Goal: Complete application form: Complete application form

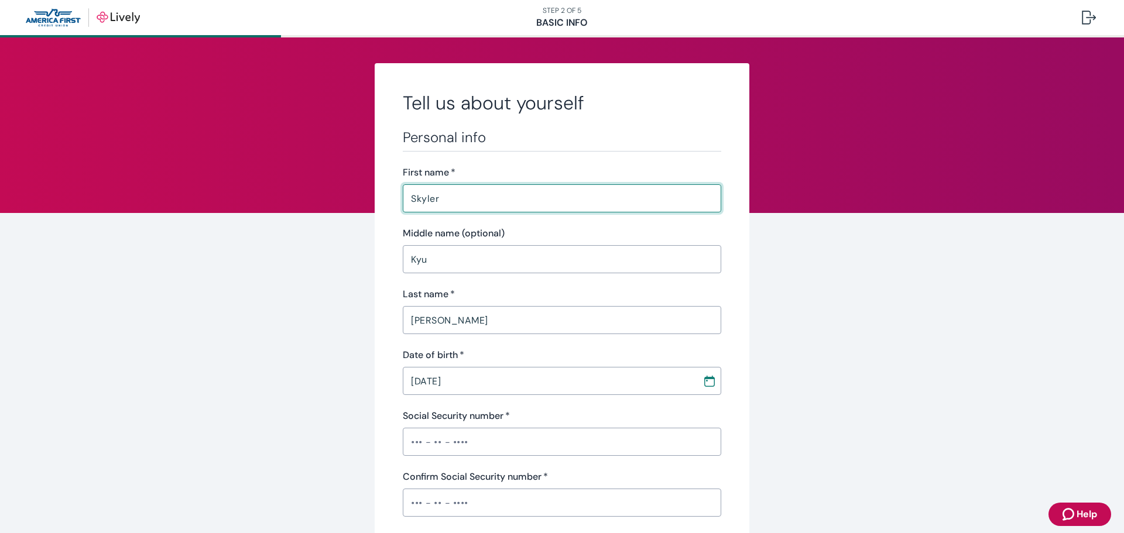
click at [526, 326] on input "[PERSON_NAME]" at bounding box center [562, 320] width 319 height 23
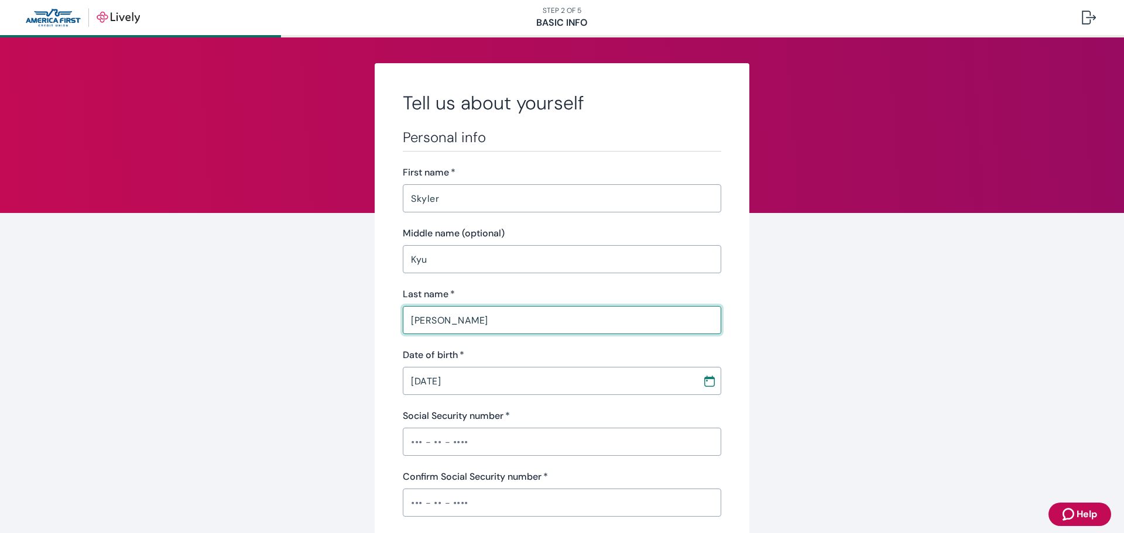
click at [525, 320] on input "[PERSON_NAME]" at bounding box center [562, 320] width 319 height 23
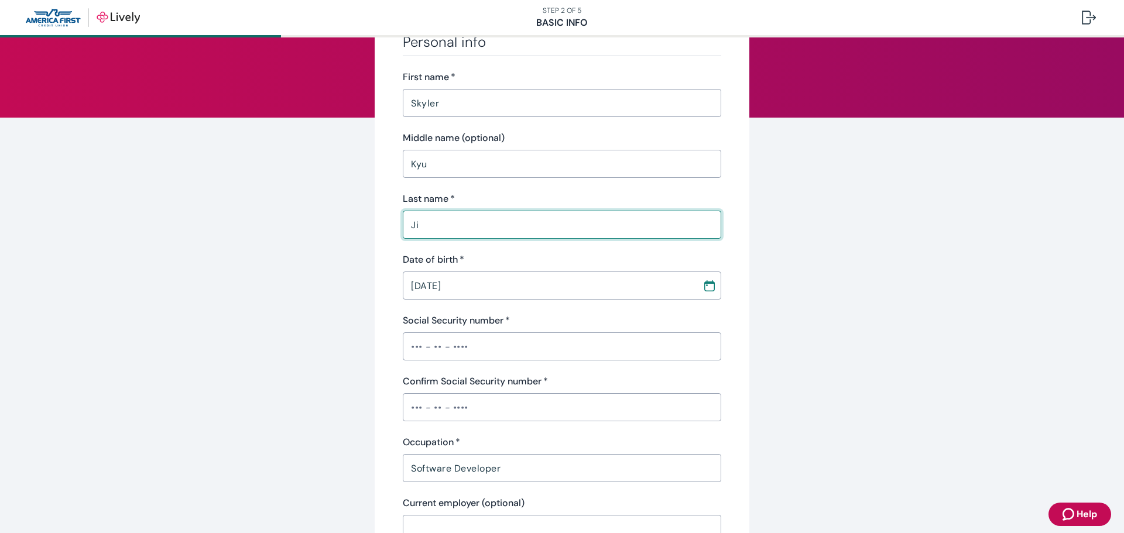
scroll to position [117, 0]
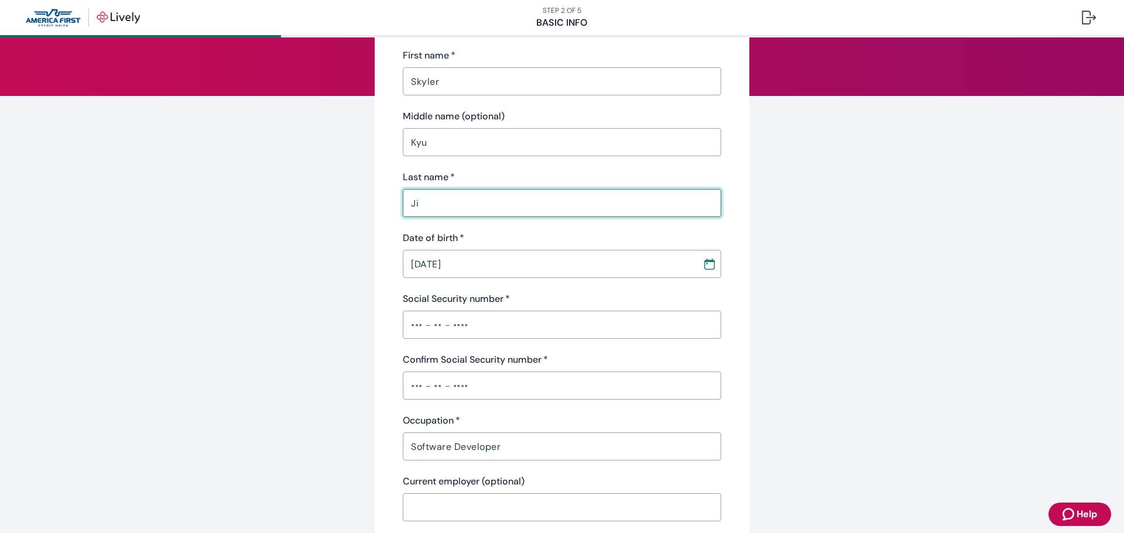
type input "Ji"
click at [615, 328] on input "Social Security number   *" at bounding box center [562, 324] width 319 height 23
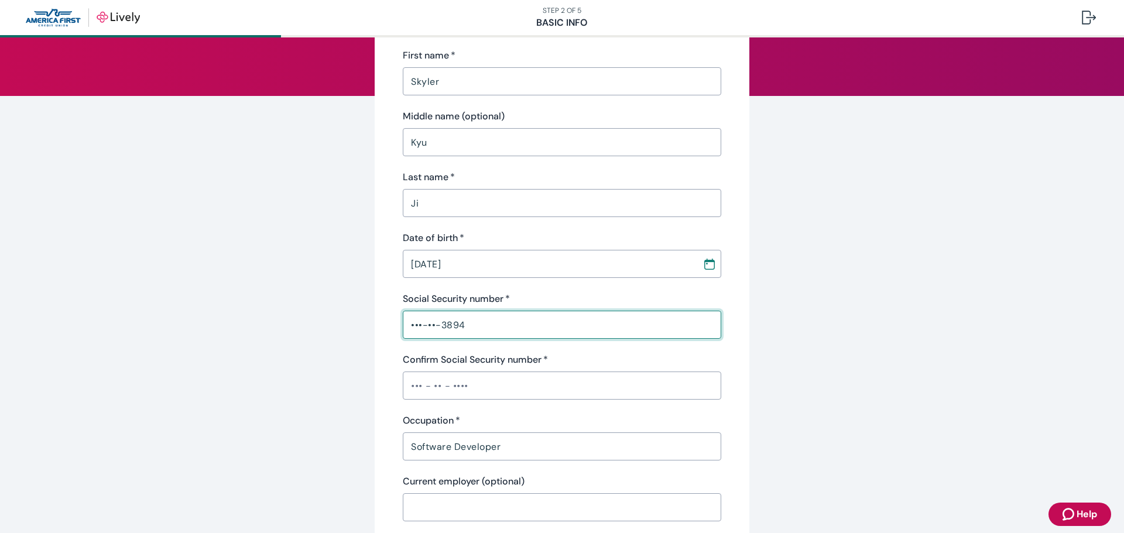
type input "•••-••-3894"
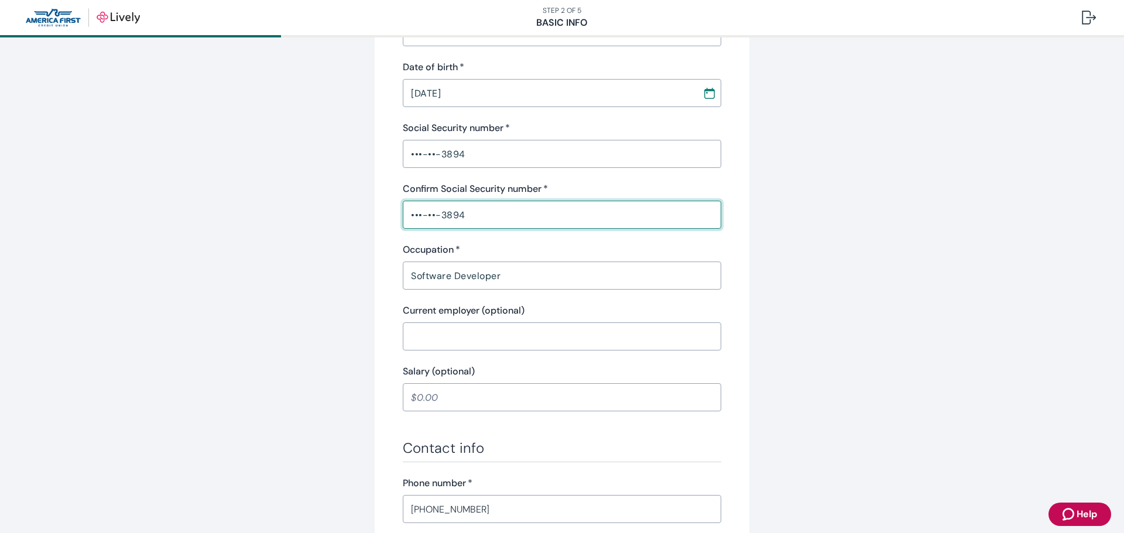
scroll to position [293, 0]
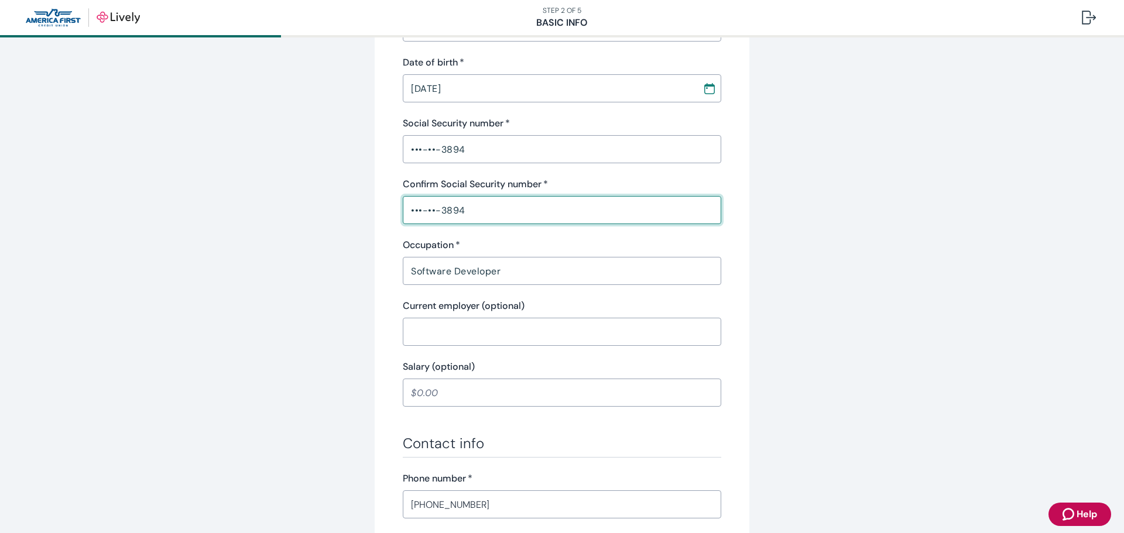
type input "•••-••-3894"
click at [629, 273] on input "Software Developer" at bounding box center [562, 270] width 319 height 23
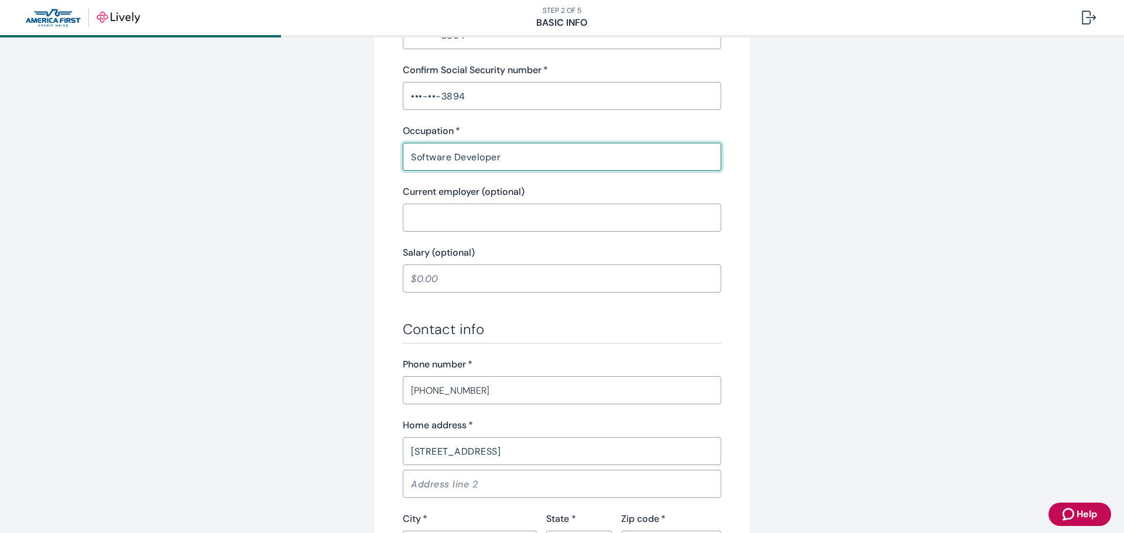
scroll to position [410, 0]
click at [652, 283] on input "Salary (optional)" at bounding box center [562, 275] width 319 height 23
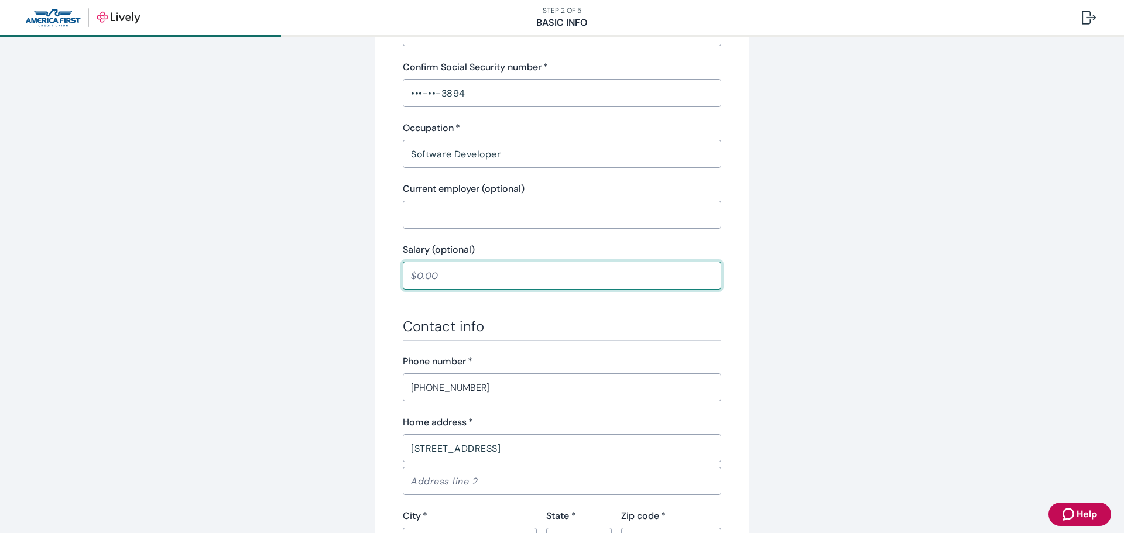
click at [721, 317] on div "Tell us about yourself Personal info First name   * [PERSON_NAME] ​ Middle name…" at bounding box center [562, 199] width 375 height 1093
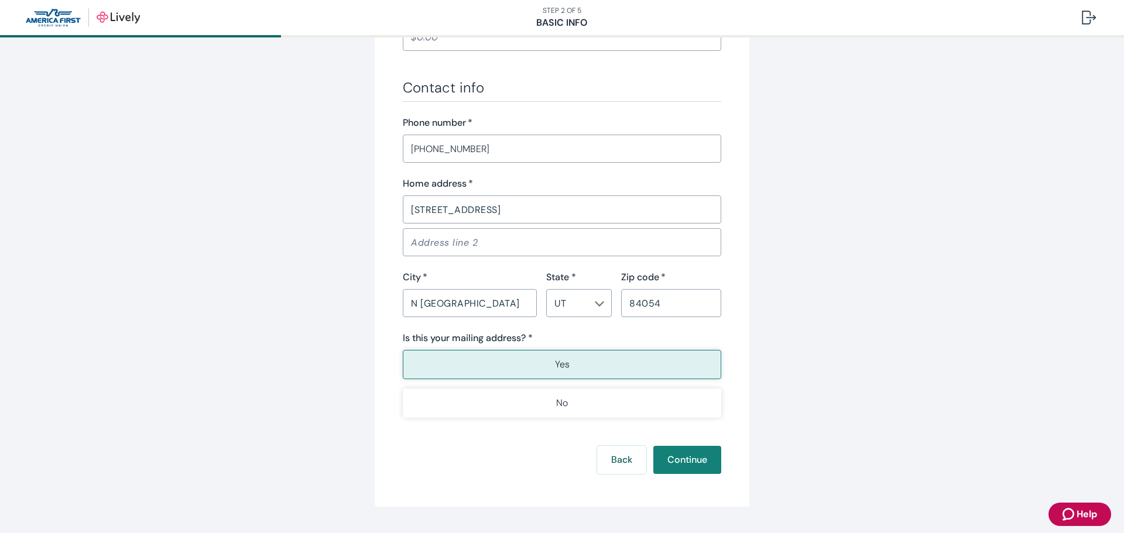
scroll to position [679, 0]
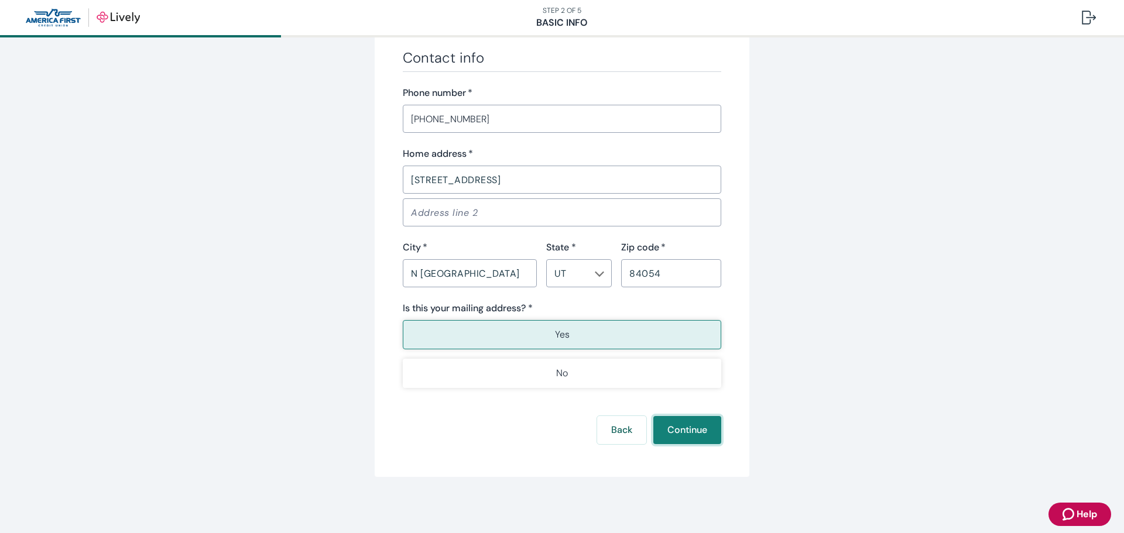
click at [706, 433] on button "Continue" at bounding box center [687, 430] width 68 height 28
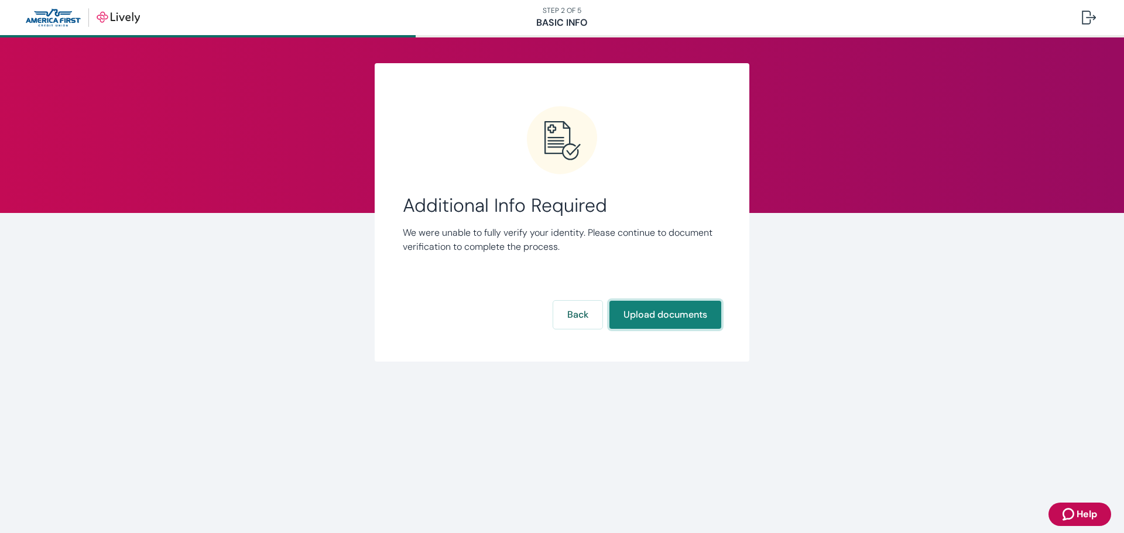
click at [686, 308] on button "Upload documents" at bounding box center [666, 315] width 112 height 28
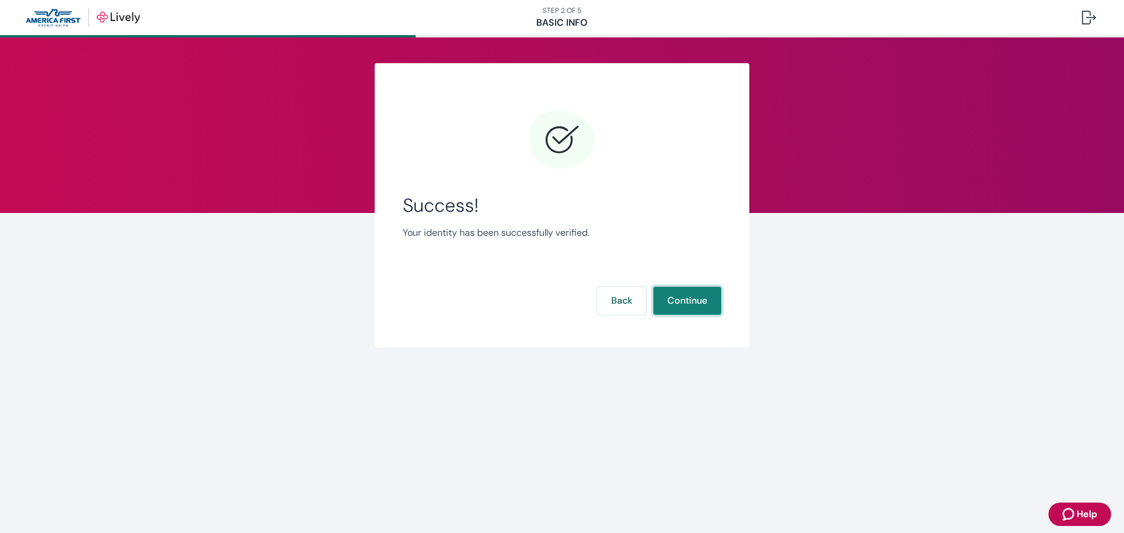
click at [664, 309] on button "Continue" at bounding box center [687, 301] width 68 height 28
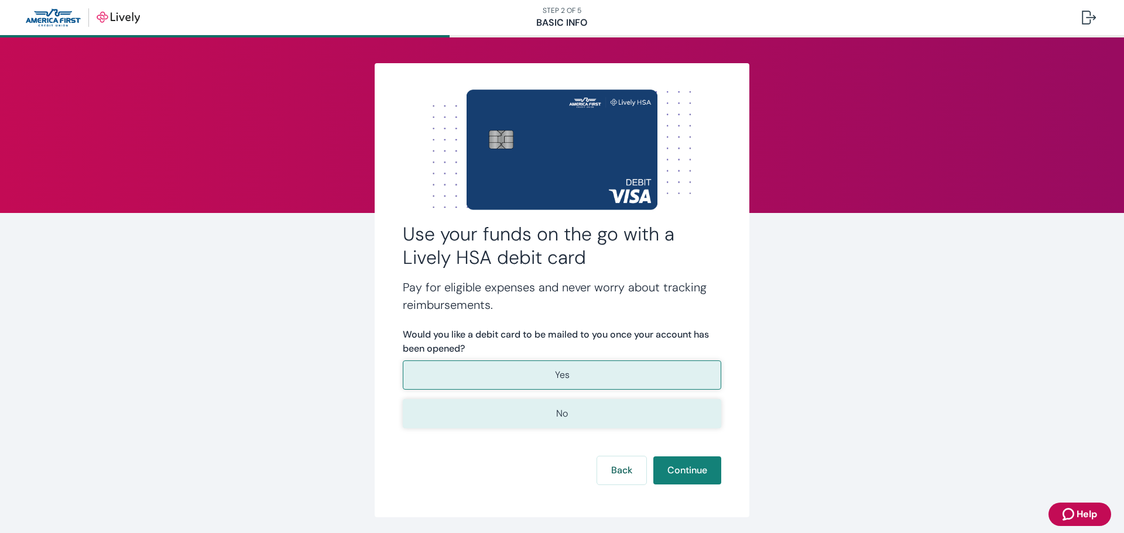
click at [673, 420] on button "No" at bounding box center [562, 413] width 319 height 29
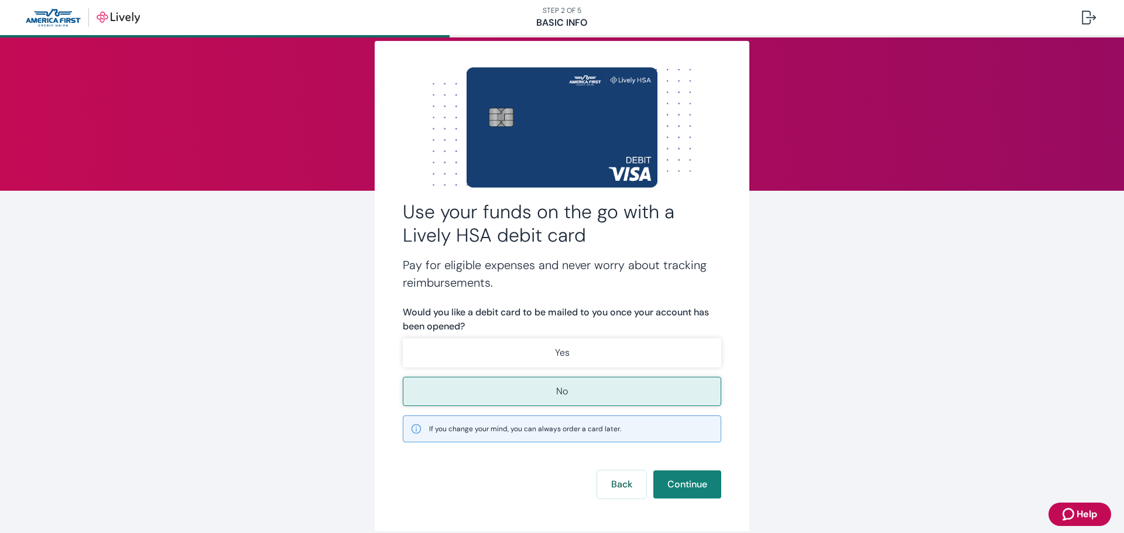
scroll to position [59, 0]
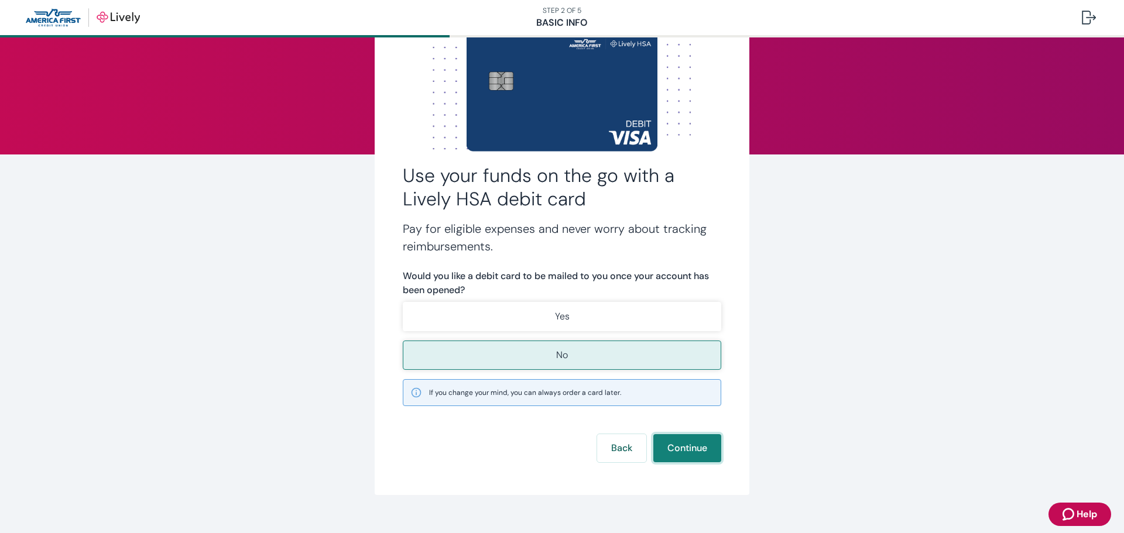
click at [694, 450] on button "Continue" at bounding box center [687, 448] width 68 height 28
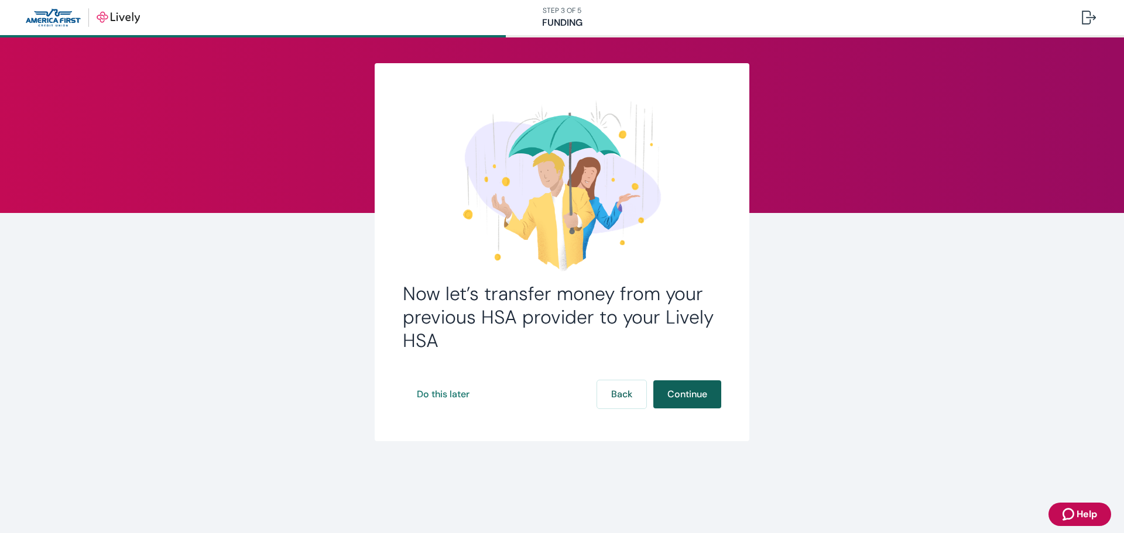
click at [701, 395] on button "Continue" at bounding box center [687, 395] width 68 height 28
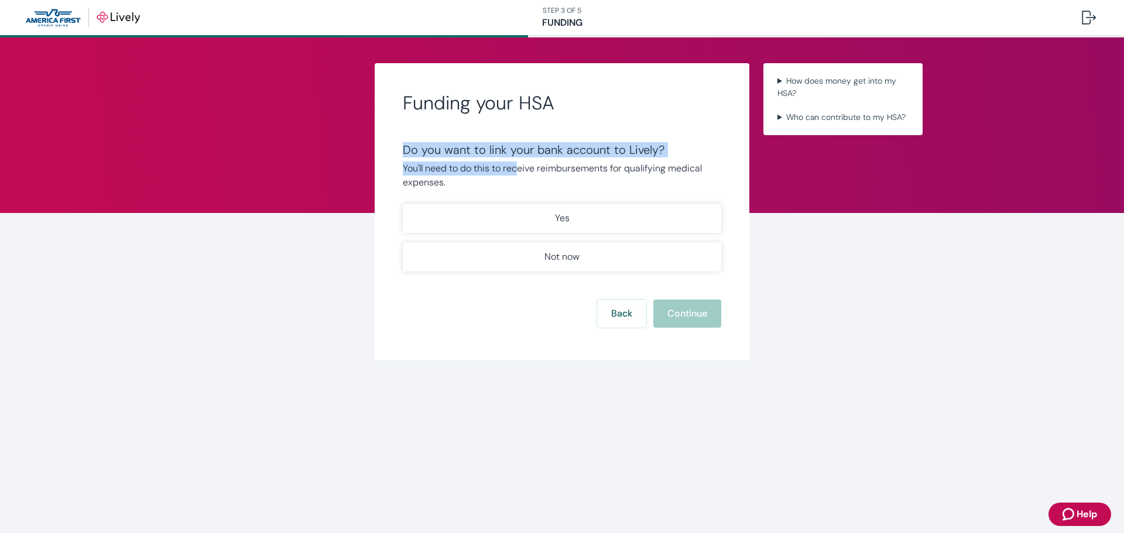
drag, startPoint x: 392, startPoint y: 142, endPoint x: 519, endPoint y: 174, distance: 130.9
click at [519, 174] on div "Funding your HSA Do you want to link your bank account to Lively? You'll need t…" at bounding box center [562, 211] width 375 height 297
click at [484, 180] on p "You'll need to do this to receive reimbursements for qualifying medical expense…" at bounding box center [562, 176] width 319 height 28
drag, startPoint x: 500, startPoint y: 185, endPoint x: 389, endPoint y: 156, distance: 114.9
click at [389, 156] on div "Funding your HSA Do you want to link your bank account to Lively? You'll need t…" at bounding box center [562, 211] width 375 height 297
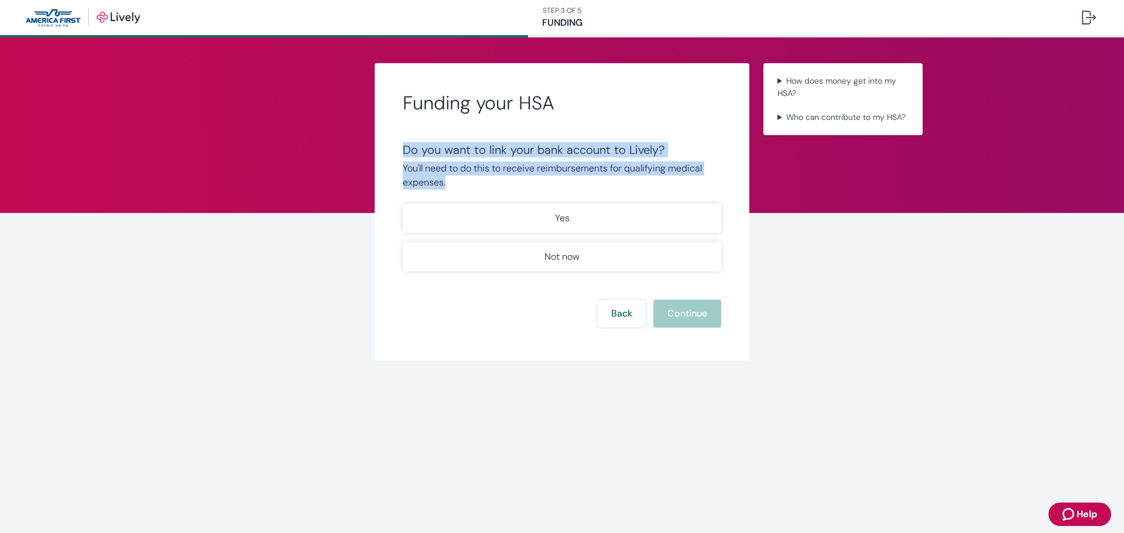
click at [472, 177] on p "You'll need to do this to receive reimbursements for qualifying medical expense…" at bounding box center [562, 176] width 319 height 28
drag, startPoint x: 472, startPoint y: 182, endPoint x: 466, endPoint y: 176, distance: 8.3
click at [399, 147] on div "Funding your HSA Do you want to link your bank account to Lively? You'll need t…" at bounding box center [562, 211] width 375 height 297
click at [501, 186] on p "You'll need to do this to receive reimbursements for qualifying medical expense…" at bounding box center [562, 176] width 319 height 28
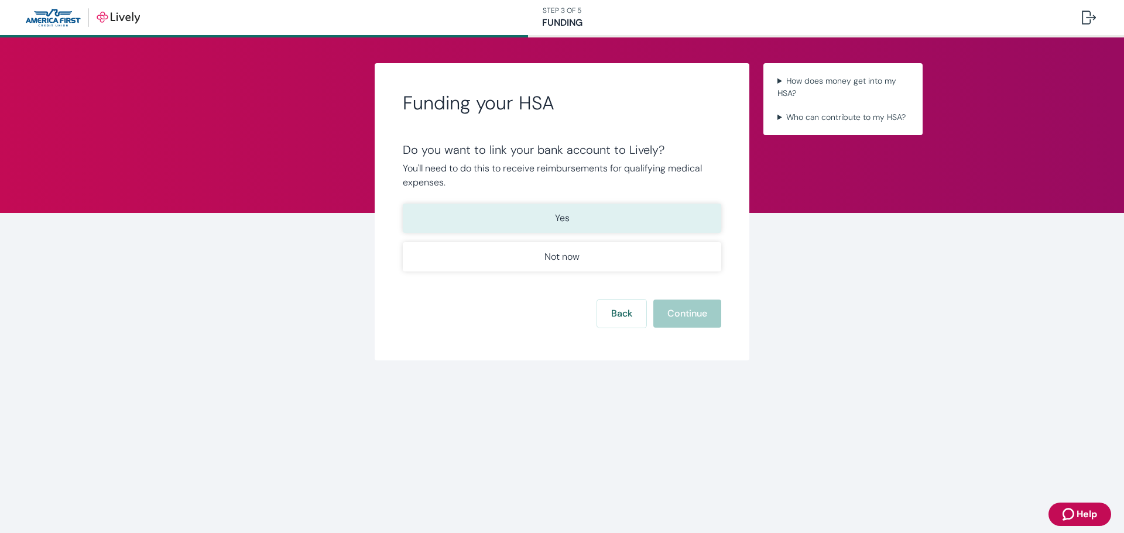
click at [556, 214] on p "Yes" at bounding box center [562, 218] width 15 height 14
click at [698, 309] on button "Continue" at bounding box center [687, 314] width 68 height 28
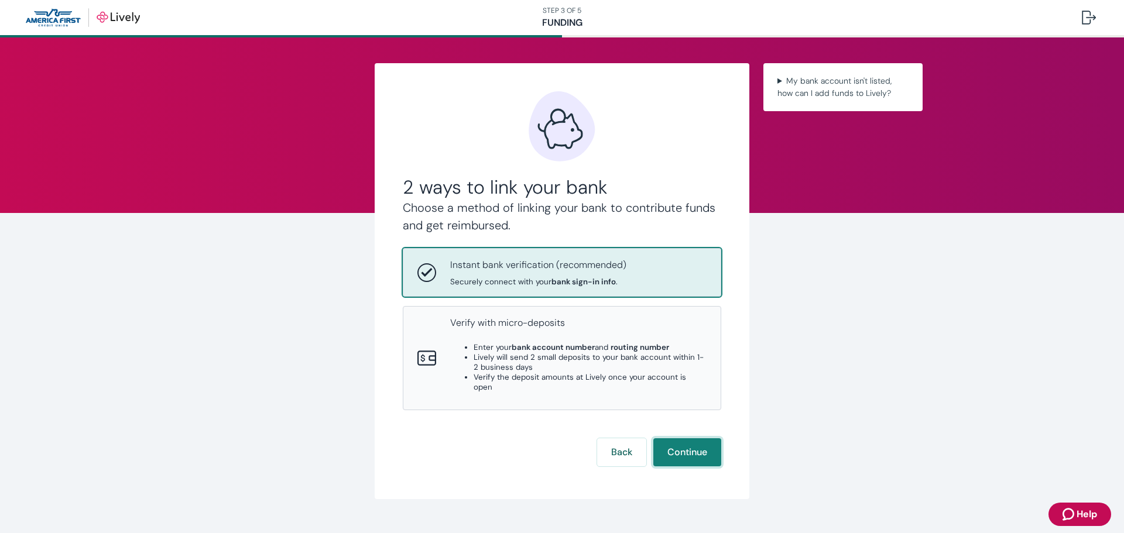
click at [703, 439] on button "Continue" at bounding box center [687, 453] width 68 height 28
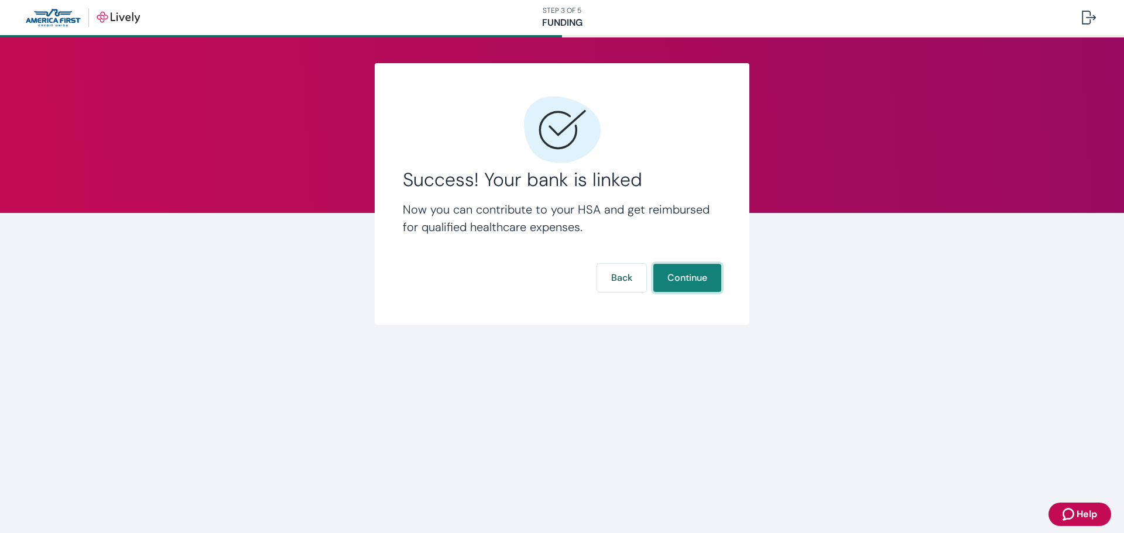
click at [694, 273] on button "Continue" at bounding box center [687, 278] width 68 height 28
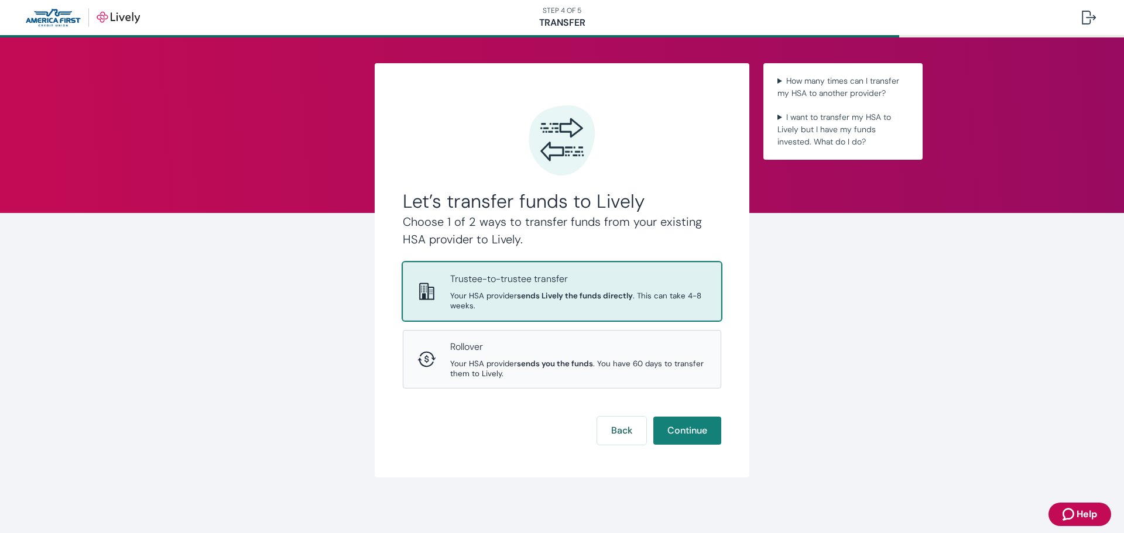
click at [727, 385] on div "Let’s transfer funds to Lively Choose 1 of 2 ways to transfer funds from your e…" at bounding box center [562, 270] width 375 height 415
click at [696, 427] on button "Continue" at bounding box center [687, 431] width 68 height 28
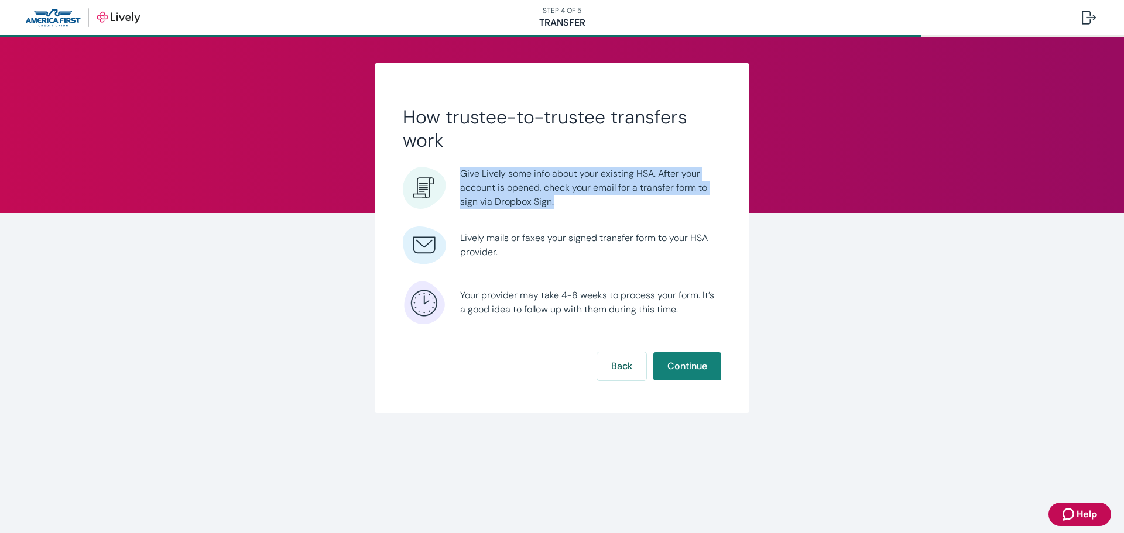
drag, startPoint x: 457, startPoint y: 172, endPoint x: 585, endPoint y: 208, distance: 132.6
click at [585, 208] on li "Give Lively some info about your existing HSA. After your account is opened, ch…" at bounding box center [562, 187] width 319 height 43
click at [585, 208] on span "Give Lively some info about your existing HSA. After your account is opened, ch…" at bounding box center [590, 188] width 261 height 42
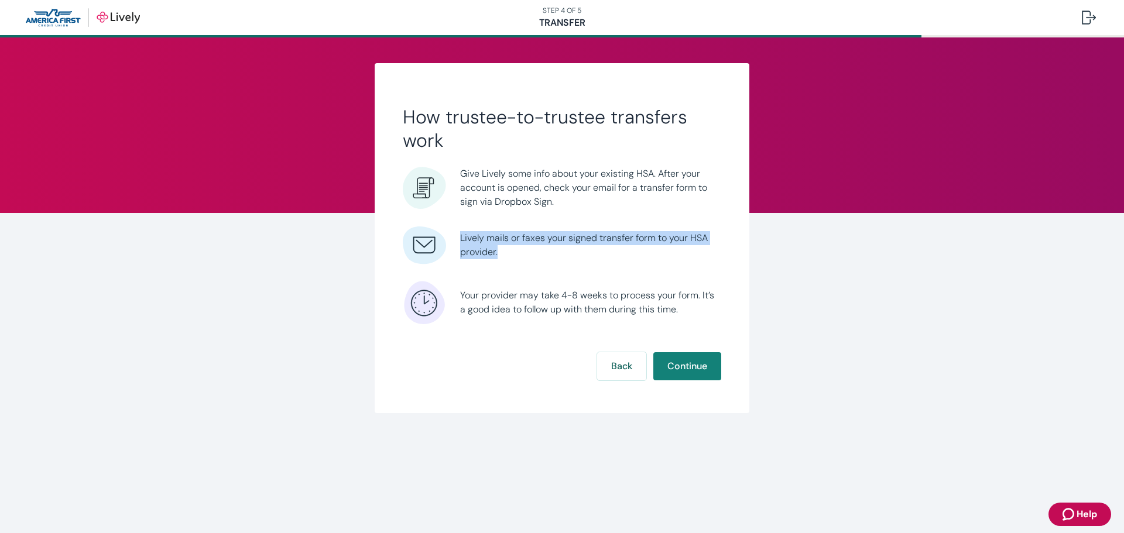
drag, startPoint x: 529, startPoint y: 249, endPoint x: 540, endPoint y: 252, distance: 11.4
click at [535, 251] on li "Lively mails or faxes your signed transfer form to your HSA provider." at bounding box center [562, 245] width 319 height 43
click at [540, 252] on span "Lively mails or faxes your signed transfer form to your HSA provider." at bounding box center [590, 245] width 261 height 28
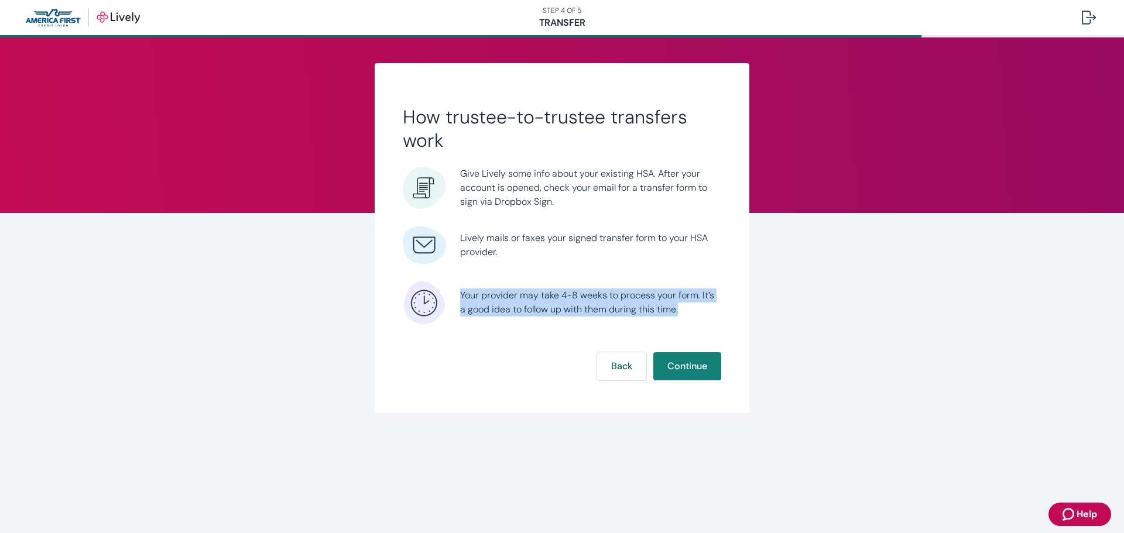
drag, startPoint x: 459, startPoint y: 293, endPoint x: 721, endPoint y: 312, distance: 262.4
click at [721, 312] on li "Your provider may take 4-8 weeks to process your form. It’s a good idea to foll…" at bounding box center [562, 302] width 319 height 43
click at [720, 312] on span "Your provider may take 4-8 weeks to process your form. It’s a good idea to foll…" at bounding box center [590, 303] width 261 height 28
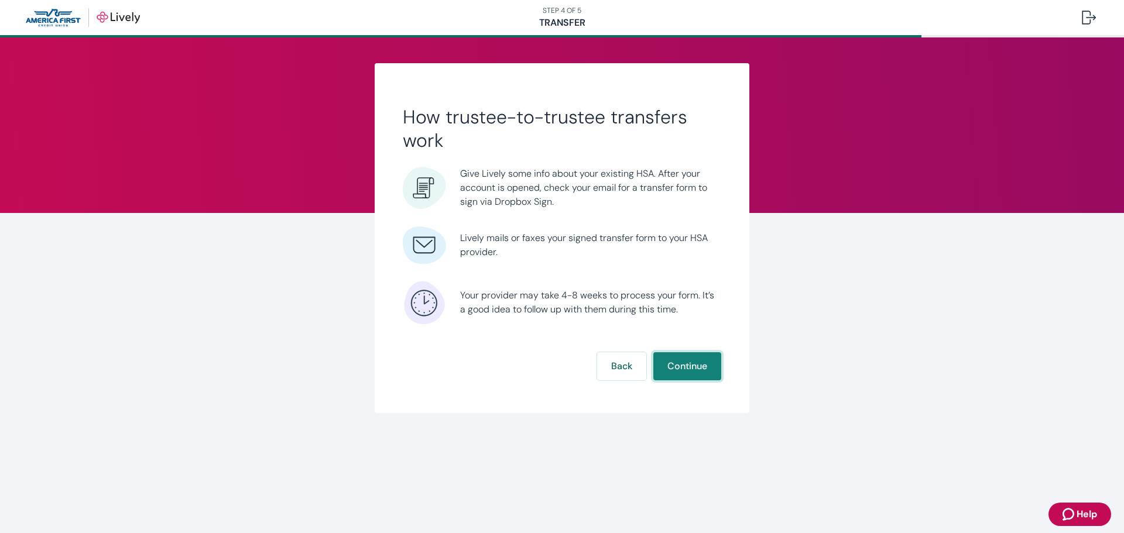
click at [699, 360] on button "Continue" at bounding box center [687, 367] width 68 height 28
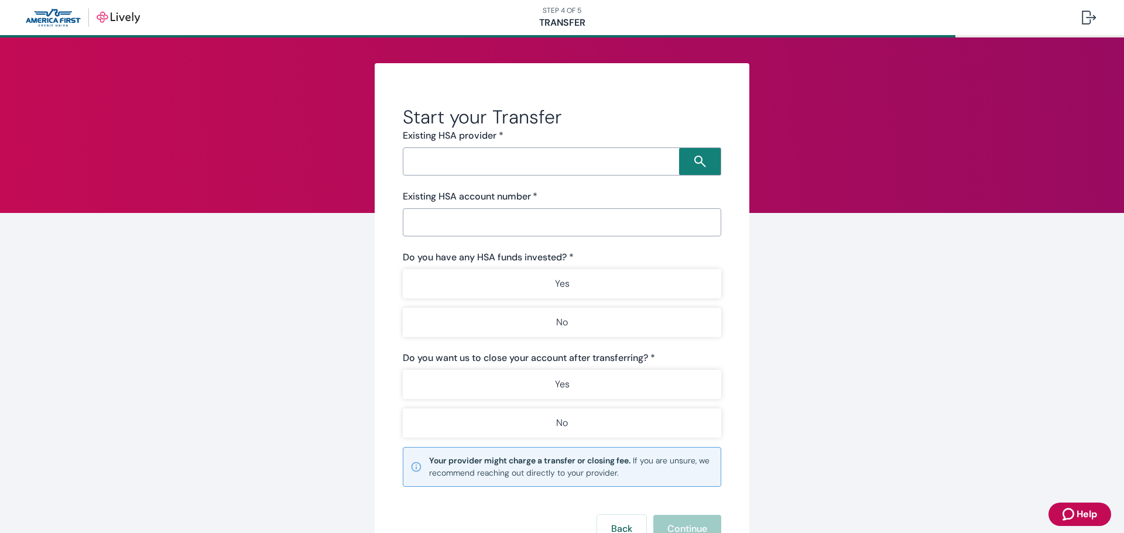
click at [580, 161] on input "Search input" at bounding box center [542, 161] width 273 height 16
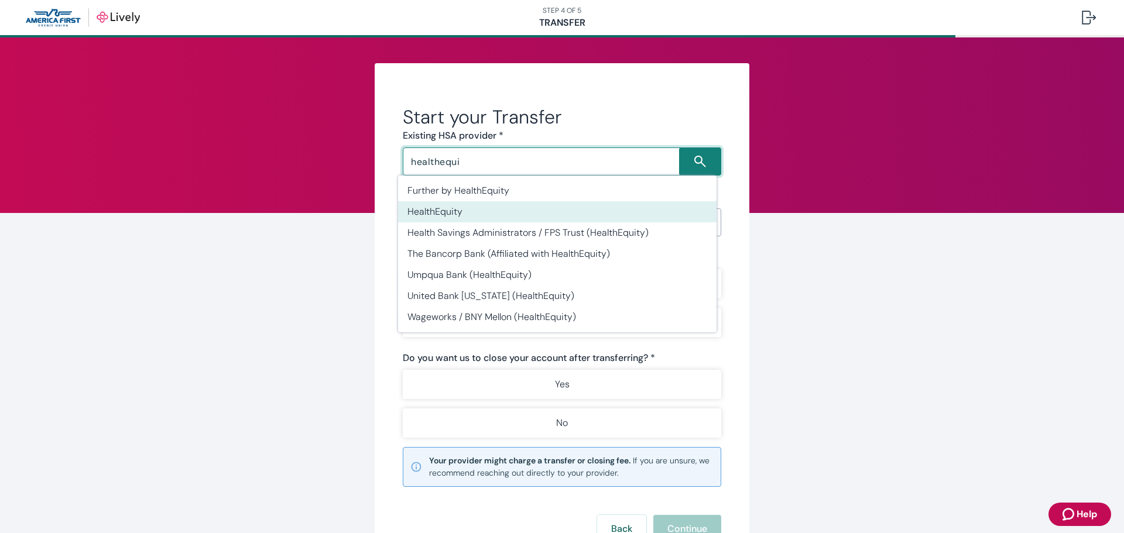
click at [581, 210] on li "HealthEquity" at bounding box center [557, 211] width 319 height 21
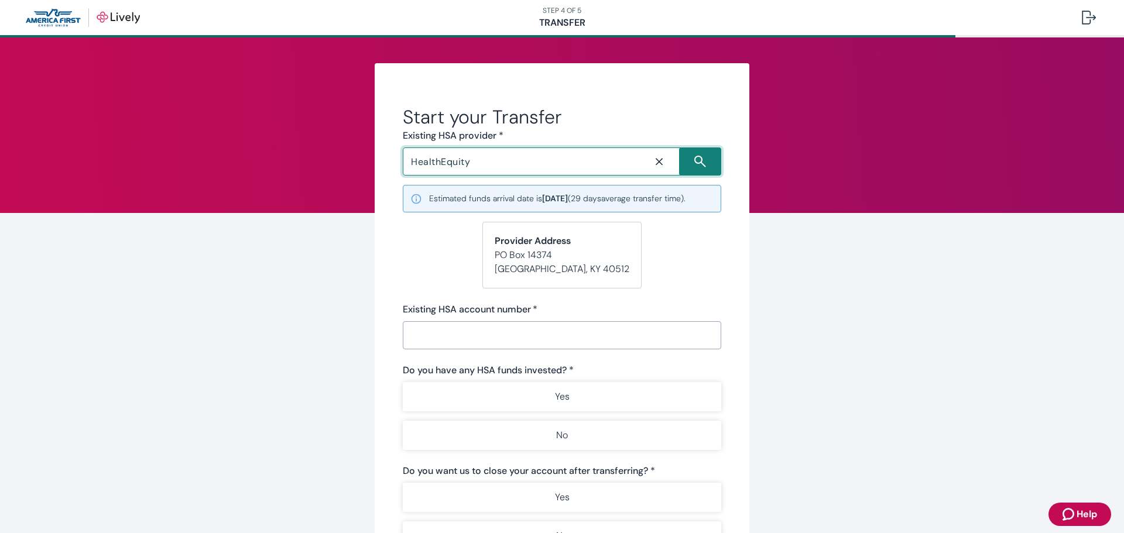
type input "HealthEquity"
click at [729, 301] on div "Start your Transfer Existing HSA provider * HealthEquity ​ Estimated funds arri…" at bounding box center [562, 376] width 375 height 626
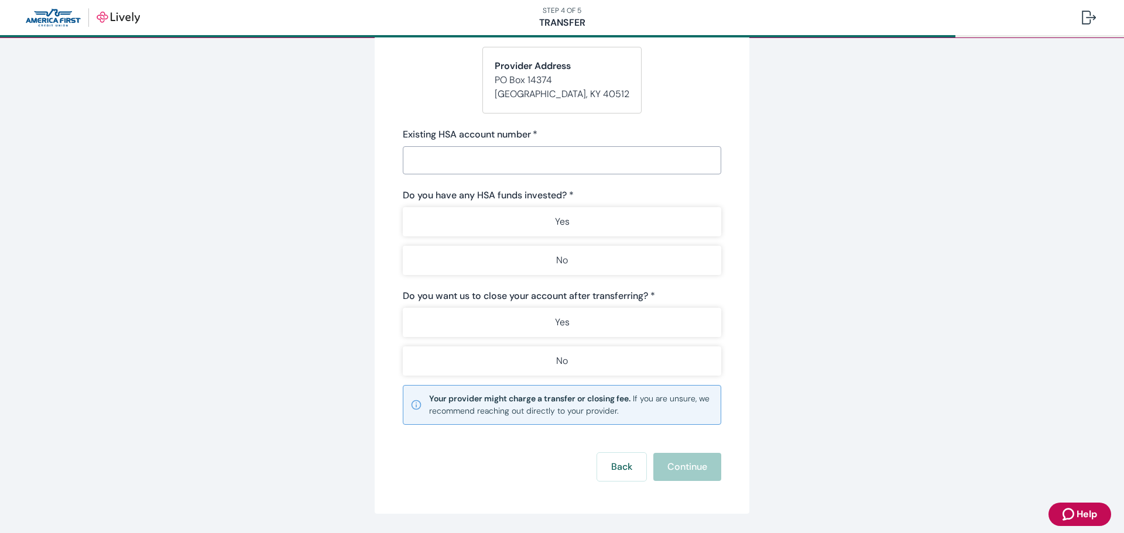
scroll to position [176, 0]
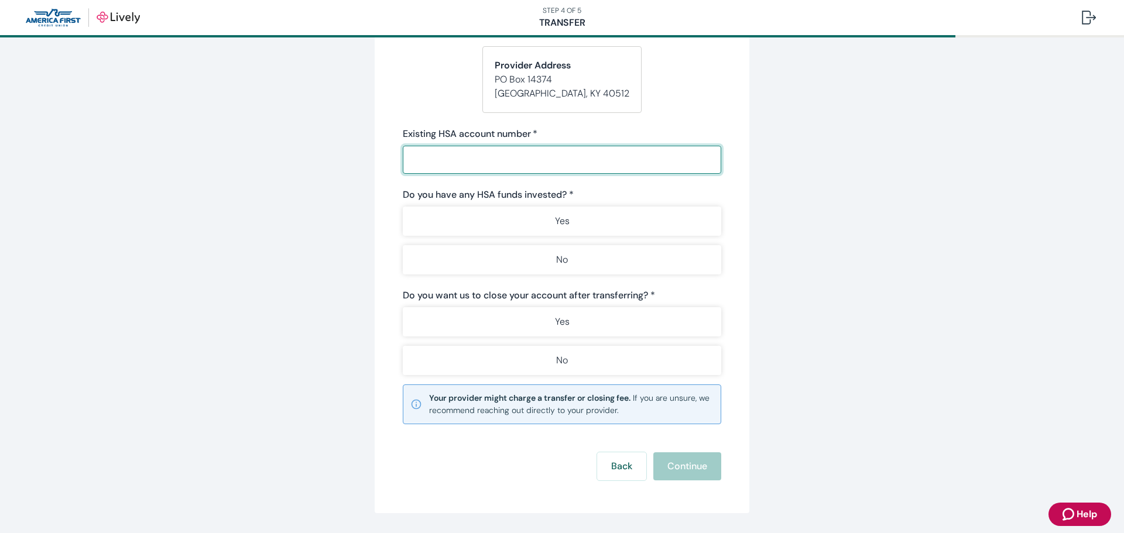
click at [612, 162] on input "Existing HSA account number   *" at bounding box center [562, 159] width 319 height 23
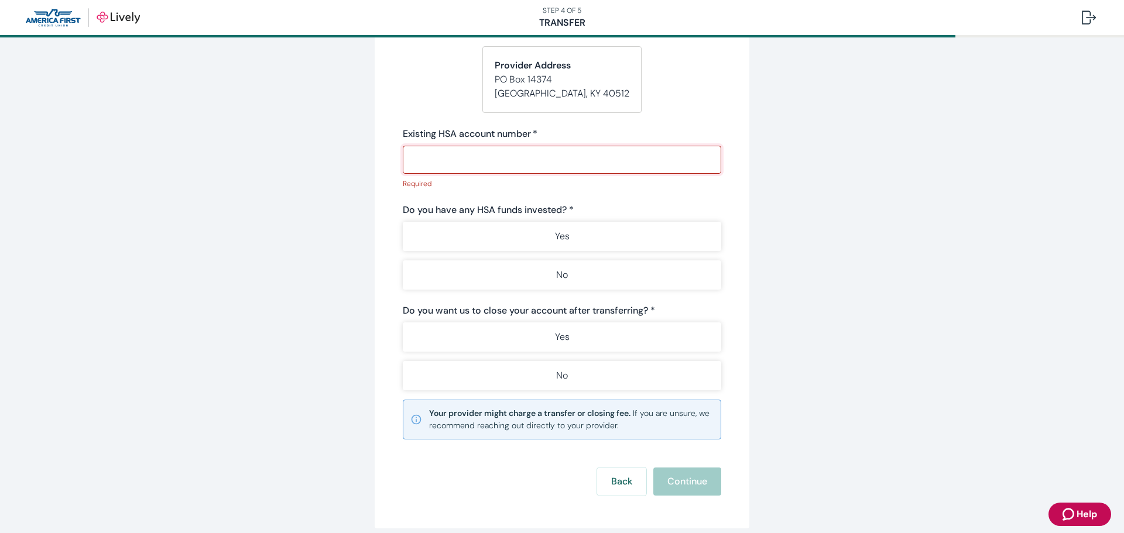
paste input "22976329"
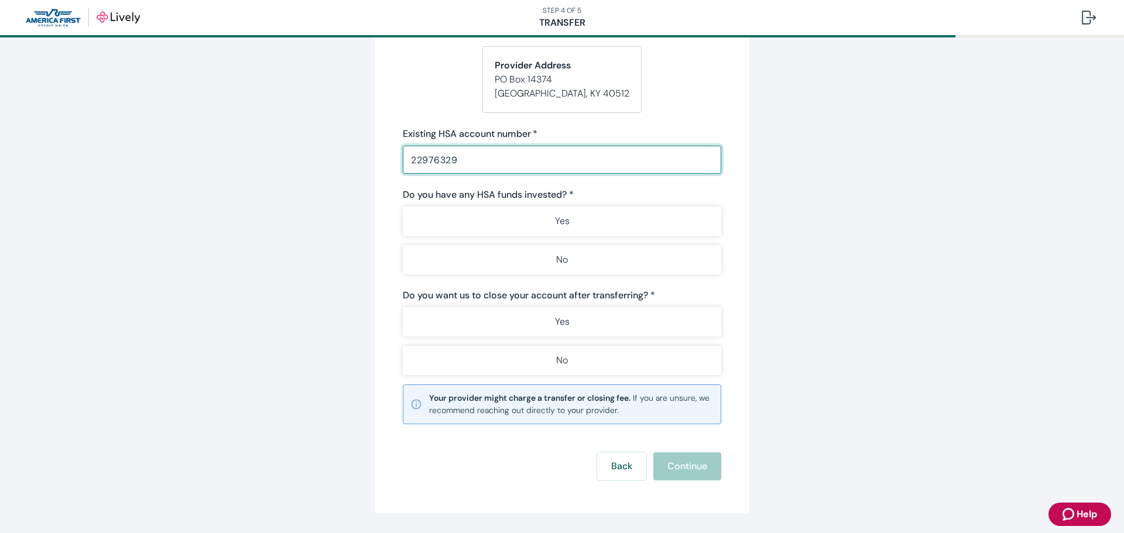
type input "22976329"
click at [739, 231] on div "Start your Transfer Existing HSA provider * HealthEquity ​ Estimated funds arri…" at bounding box center [562, 201] width 375 height 626
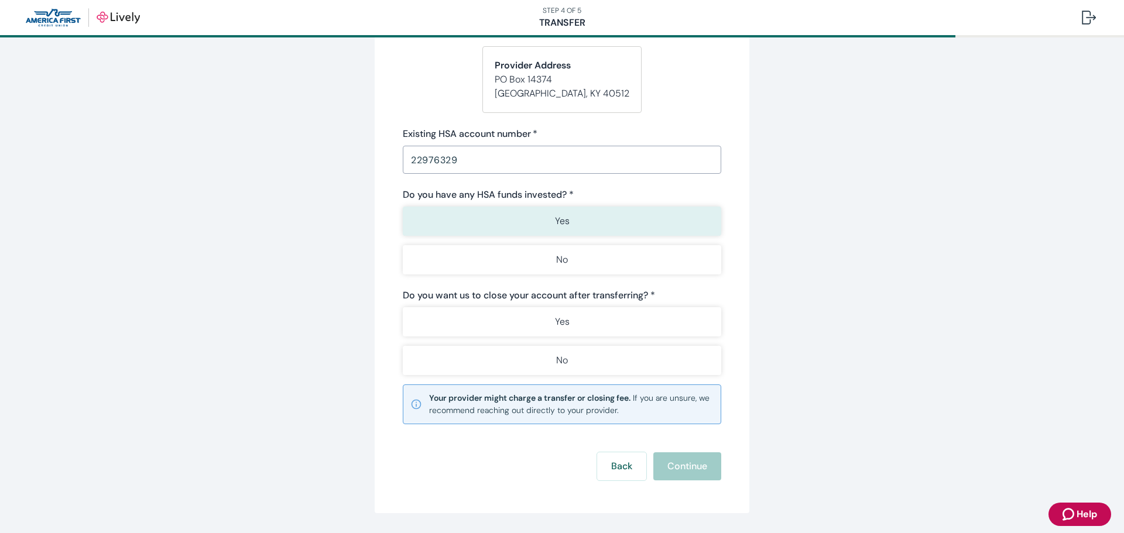
click at [622, 231] on button "Yes" at bounding box center [562, 221] width 319 height 29
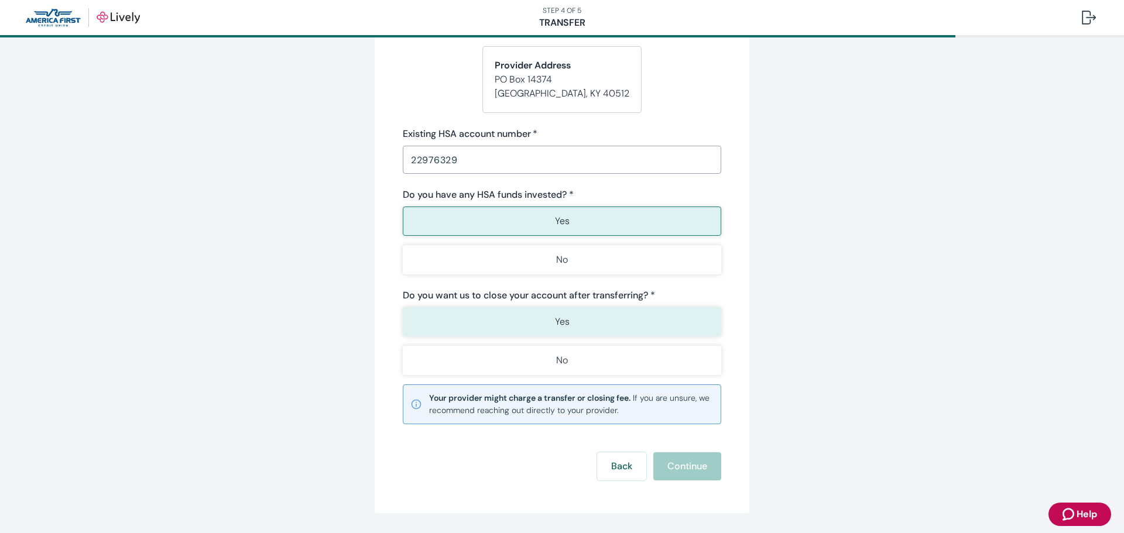
click at [669, 324] on button "Yes" at bounding box center [562, 321] width 319 height 29
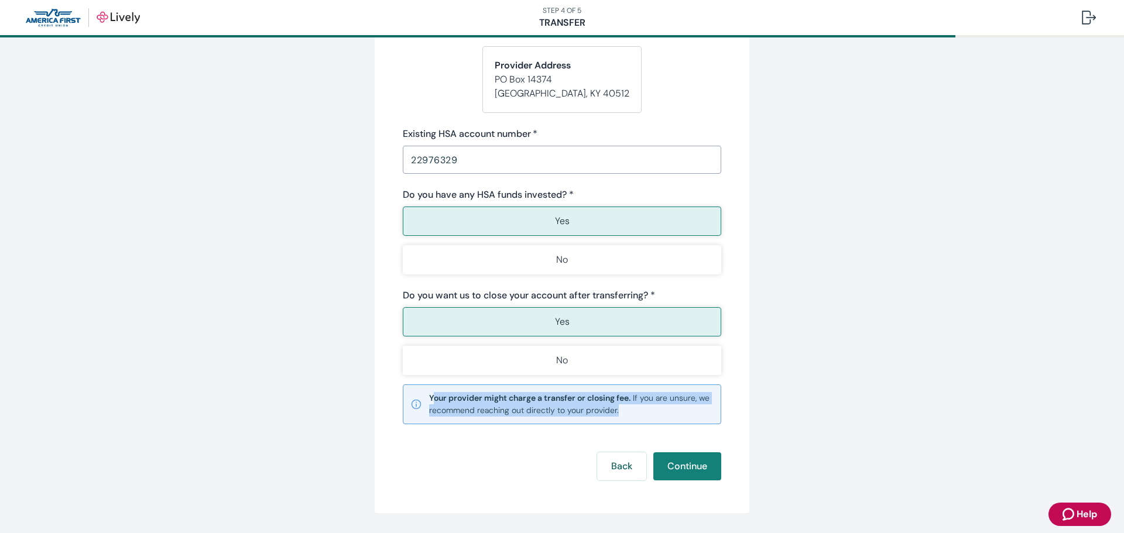
drag, startPoint x: 615, startPoint y: 412, endPoint x: 468, endPoint y: 402, distance: 147.3
click at [429, 398] on small "Your provider might charge a transfer or closing fee. If you are unsure, we rec…" at bounding box center [571, 404] width 285 height 25
click at [631, 412] on small "Your provider might charge a transfer or closing fee. If you are unsure, we rec…" at bounding box center [571, 404] width 285 height 25
drag, startPoint x: 623, startPoint y: 412, endPoint x: 422, endPoint y: 393, distance: 202.2
click at [421, 393] on div "Your provider might charge a transfer or closing fee. If you are unsure, we rec…" at bounding box center [562, 405] width 319 height 40
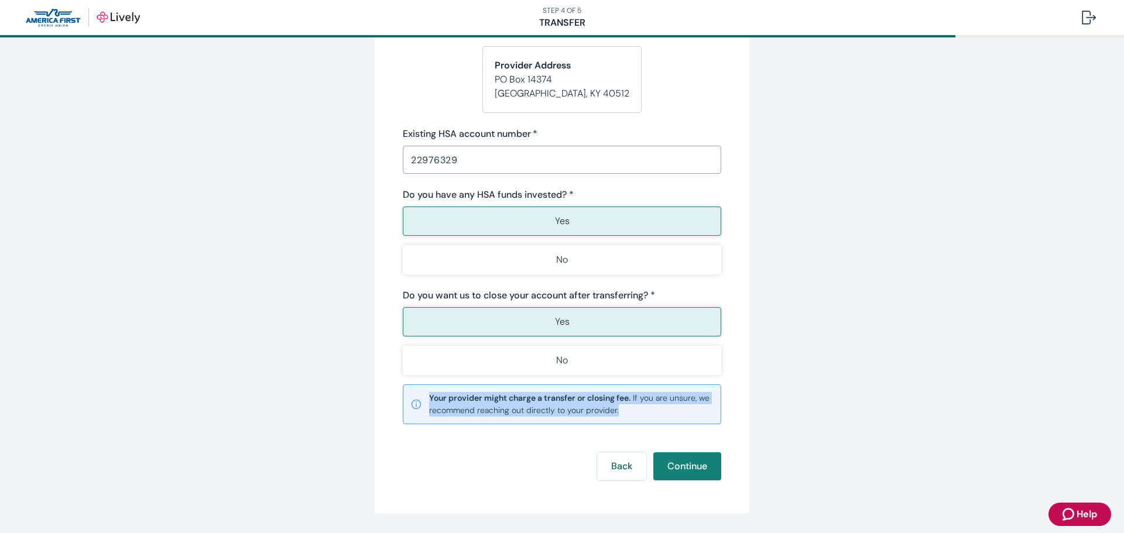
click at [641, 409] on small "Your provider might charge a transfer or closing fee. If you are unsure, we rec…" at bounding box center [571, 404] width 285 height 25
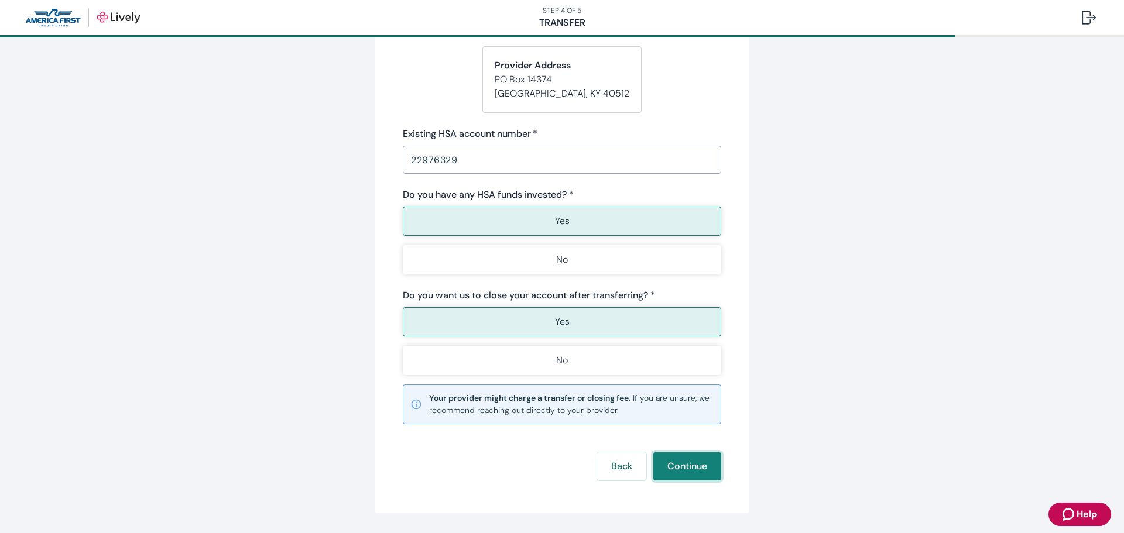
click at [687, 458] on button "Continue" at bounding box center [687, 467] width 68 height 28
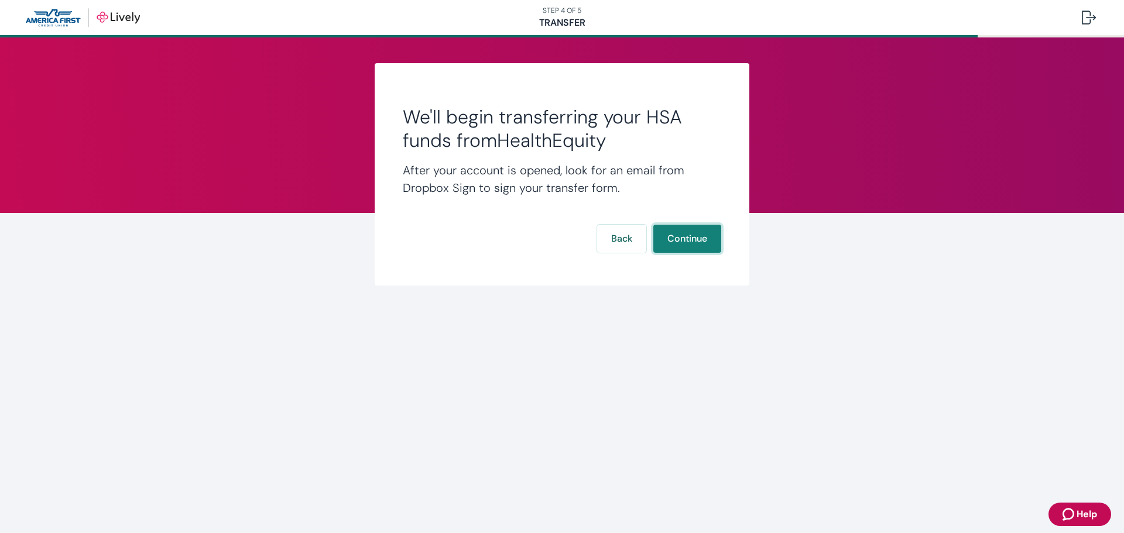
click at [704, 239] on button "Continue" at bounding box center [687, 239] width 68 height 28
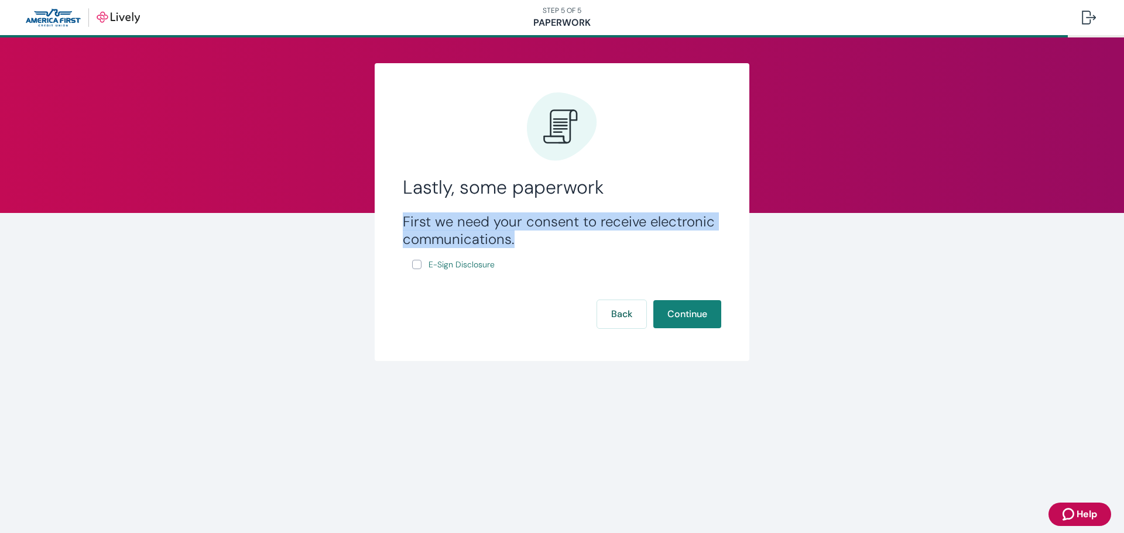
drag, startPoint x: 401, startPoint y: 217, endPoint x: 559, endPoint y: 238, distance: 159.6
click at [559, 238] on div "Lastly, some paperwork First we need your consent to receive electronic communi…" at bounding box center [562, 212] width 375 height 298
click at [559, 238] on h3 "First we need your consent to receive electronic communications." at bounding box center [562, 230] width 319 height 35
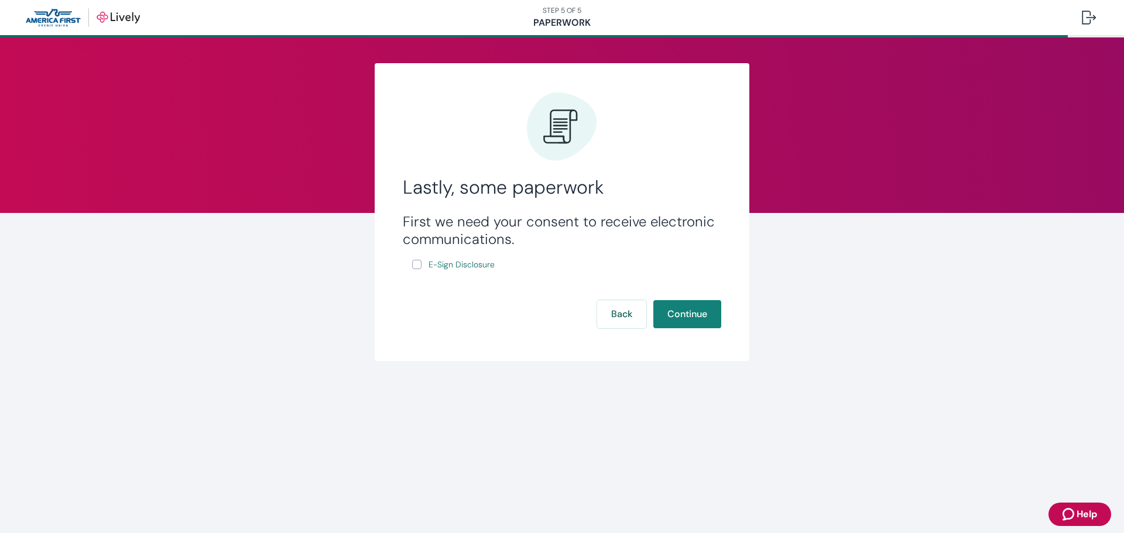
click at [415, 266] on input "E-Sign Disclosure" at bounding box center [416, 264] width 9 height 9
checkbox input "true"
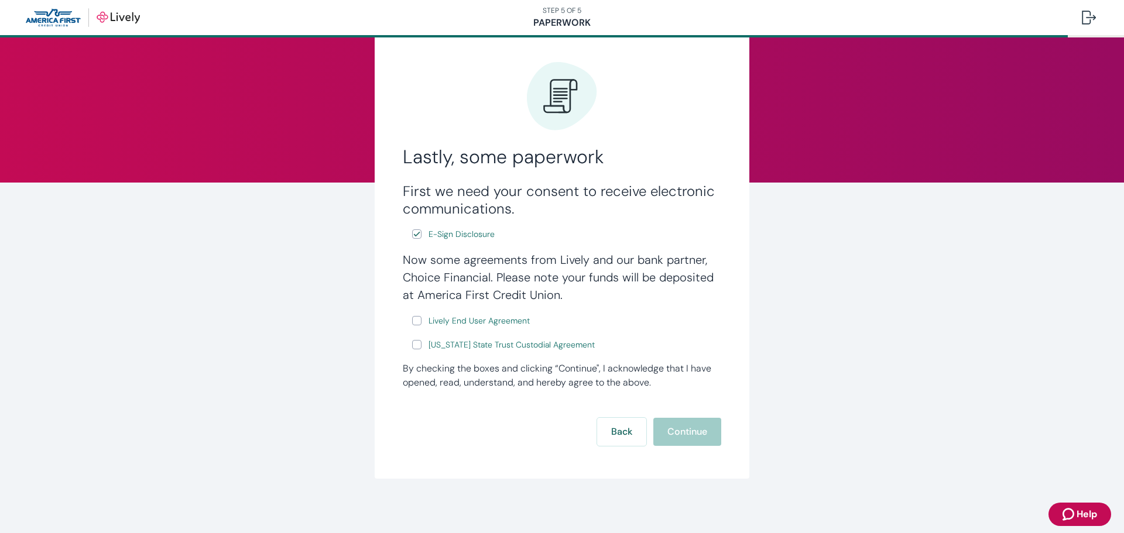
scroll to position [32, 0]
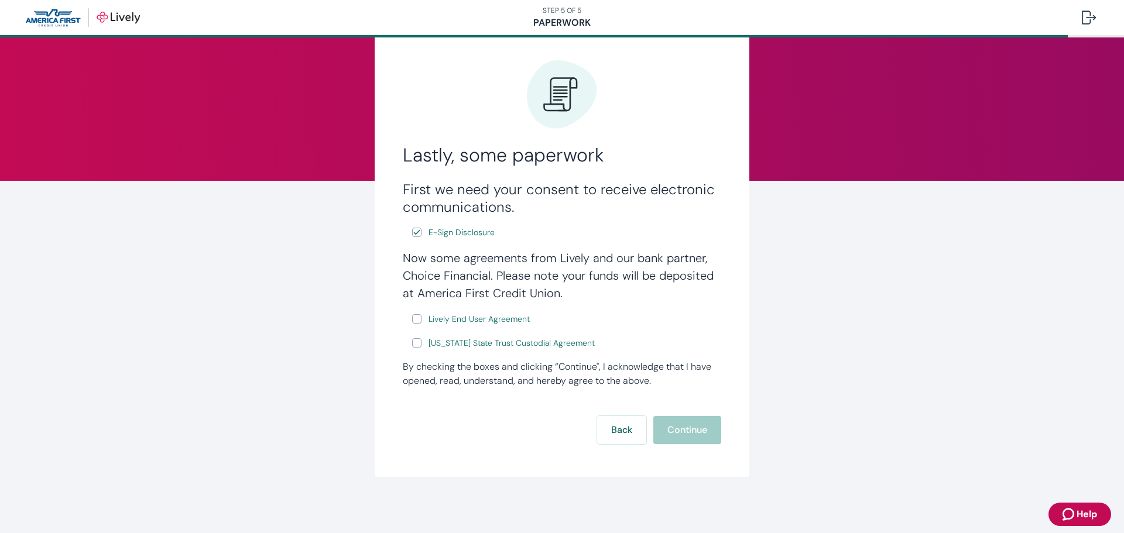
click at [413, 320] on input "Lively End User Agreement" at bounding box center [416, 318] width 9 height 9
checkbox input "true"
click at [413, 343] on input "[US_STATE] State Trust Custodial Agreement" at bounding box center [416, 342] width 9 height 9
checkbox input "true"
click at [695, 428] on button "Continue" at bounding box center [687, 430] width 68 height 28
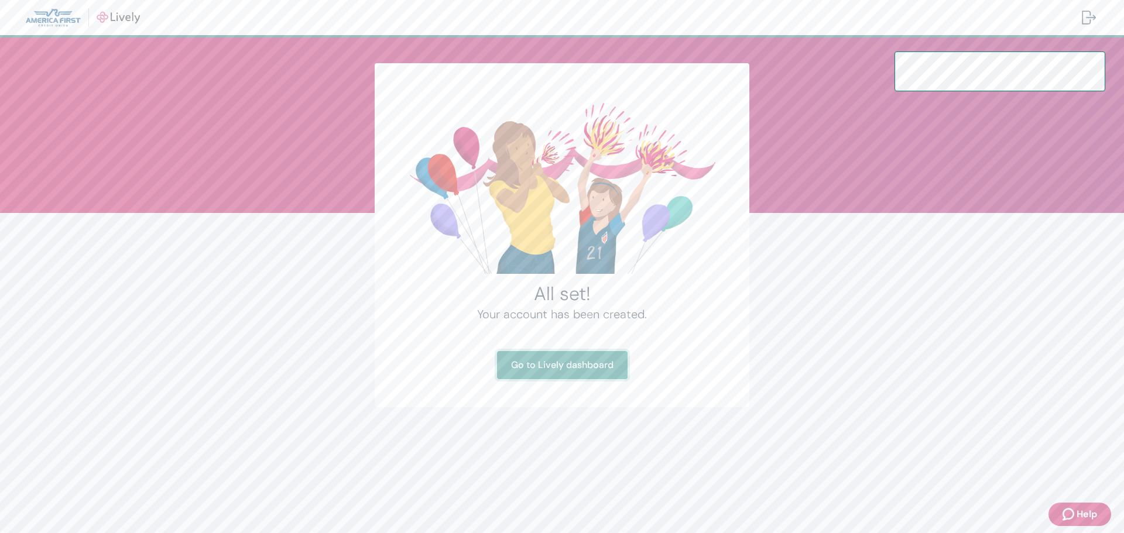
click at [575, 362] on link "Go to Lively dashboard" at bounding box center [562, 365] width 131 height 28
